Goal: Register for event/course

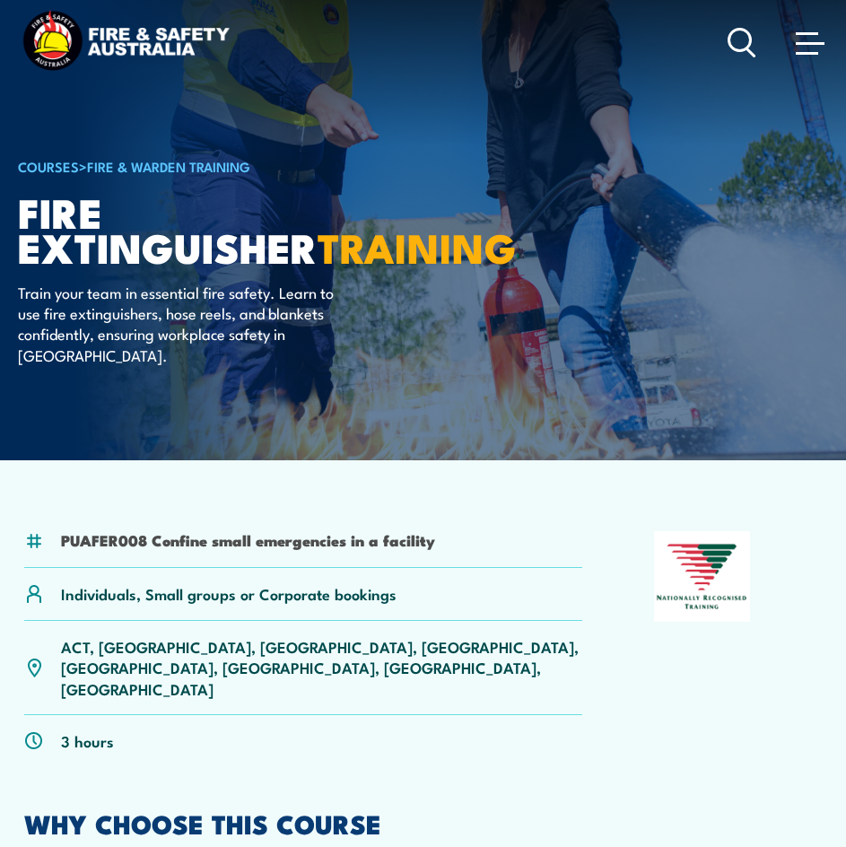
click at [809, 37] on span at bounding box center [810, 42] width 29 height 20
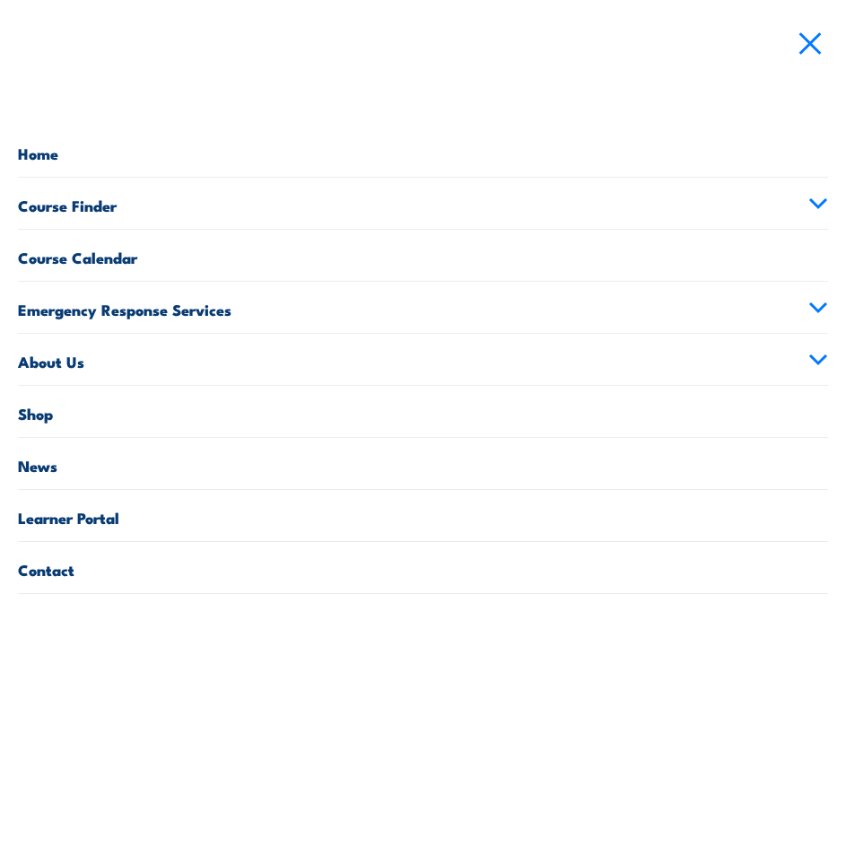
click at [89, 263] on link "Course Calendar" at bounding box center [423, 255] width 811 height 51
